Goal: Task Accomplishment & Management: Use online tool/utility

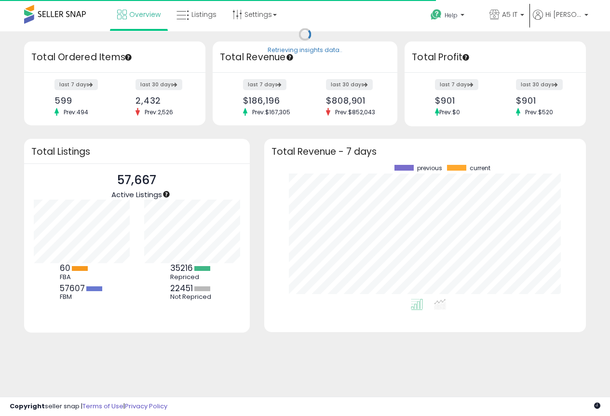
scroll to position [134, 302]
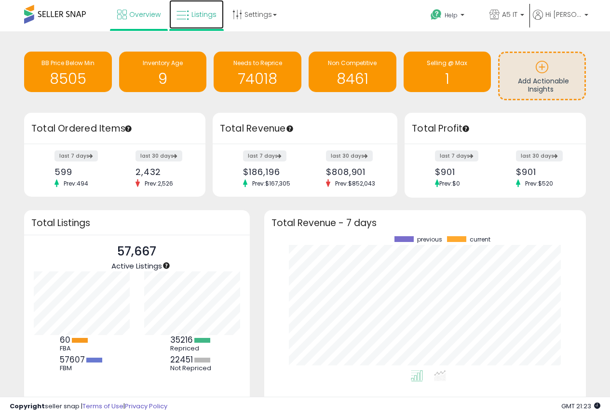
click at [199, 12] on span "Listings" at bounding box center [204, 15] width 25 height 10
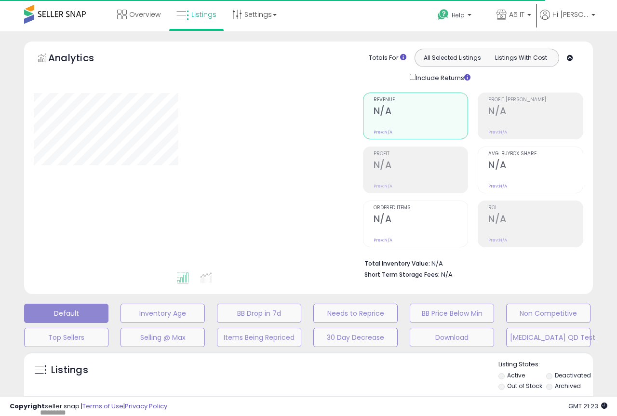
type input "*******"
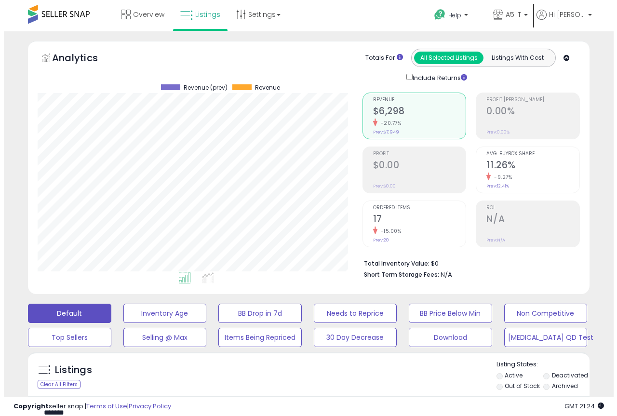
scroll to position [198, 325]
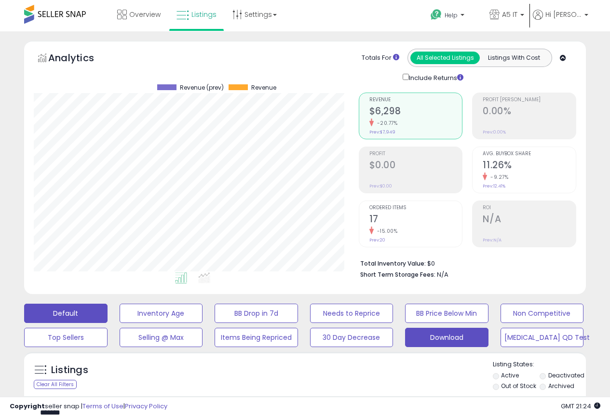
click at [203, 323] on button "Download" at bounding box center [161, 313] width 83 height 19
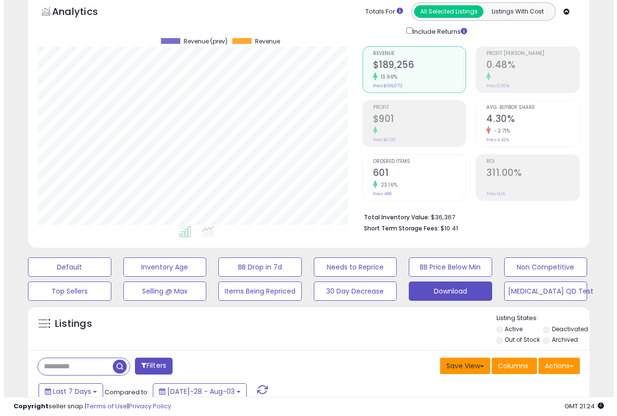
scroll to position [145, 0]
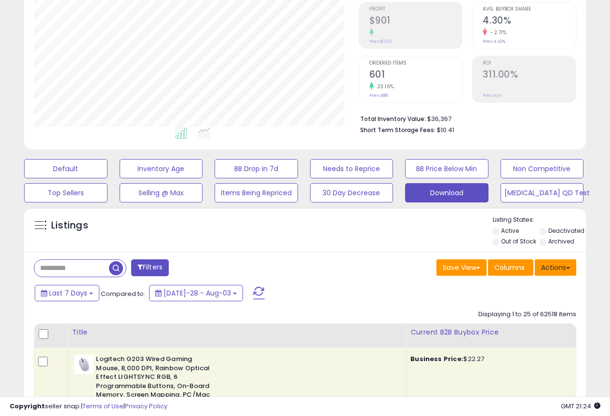
click at [554, 272] on button "Actions" at bounding box center [555, 268] width 41 height 16
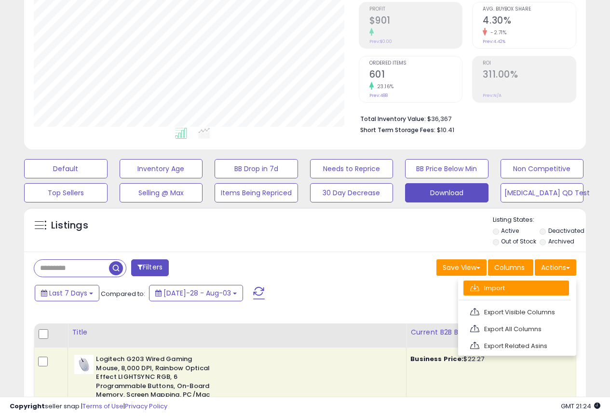
click at [511, 288] on link "Import" at bounding box center [517, 288] width 106 height 15
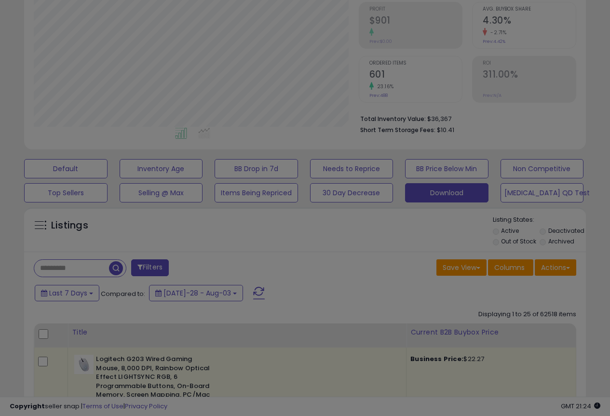
scroll to position [198, 329]
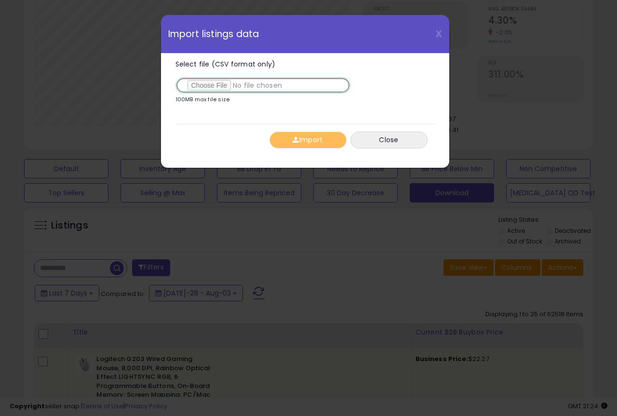
click at [199, 82] on input "Select file (CSV format only)" at bounding box center [263, 85] width 175 height 16
type input "**********"
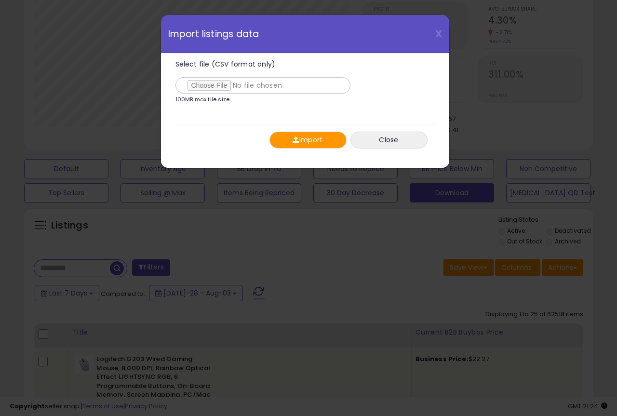
click at [322, 140] on button "Import" at bounding box center [308, 140] width 77 height 17
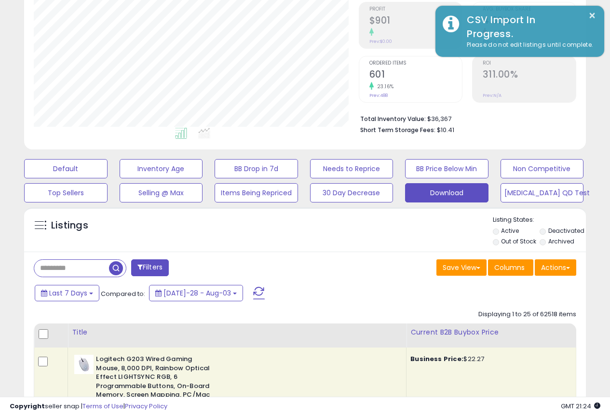
scroll to position [482218, 482090]
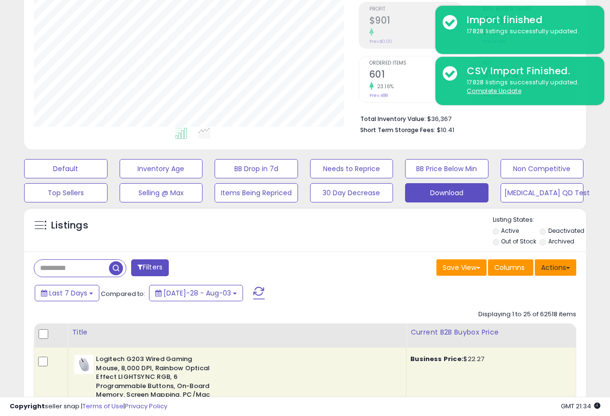
click at [569, 268] on span at bounding box center [568, 268] width 4 height 2
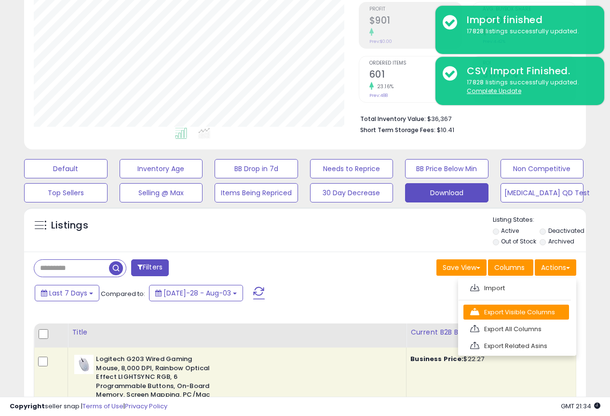
click at [538, 310] on link "Export Visible Columns" at bounding box center [517, 312] width 106 height 15
